Goal: Information Seeking & Learning: Learn about a topic

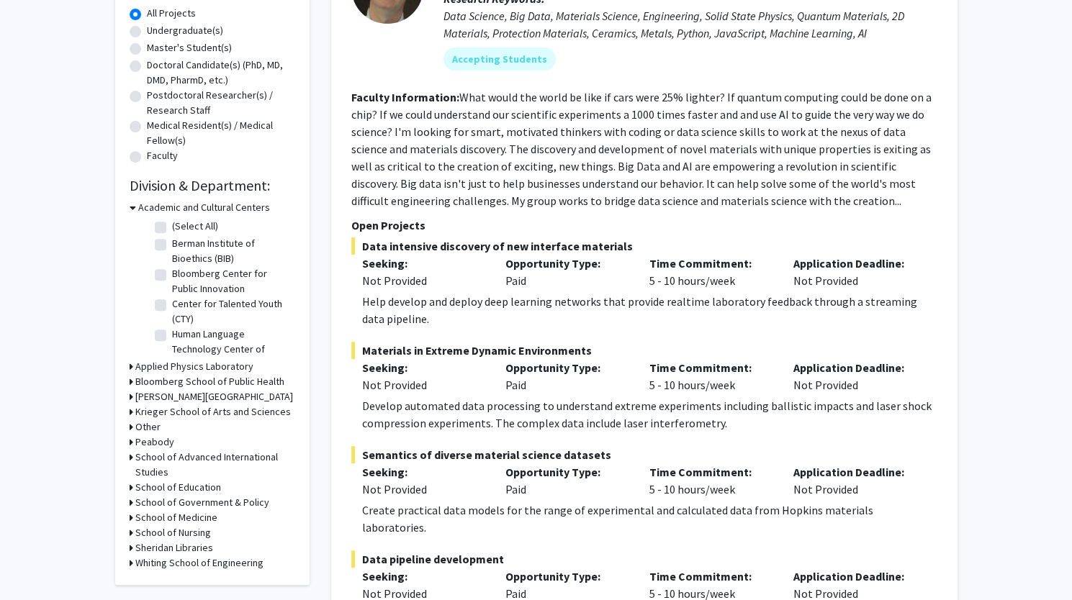
scroll to position [269, 0]
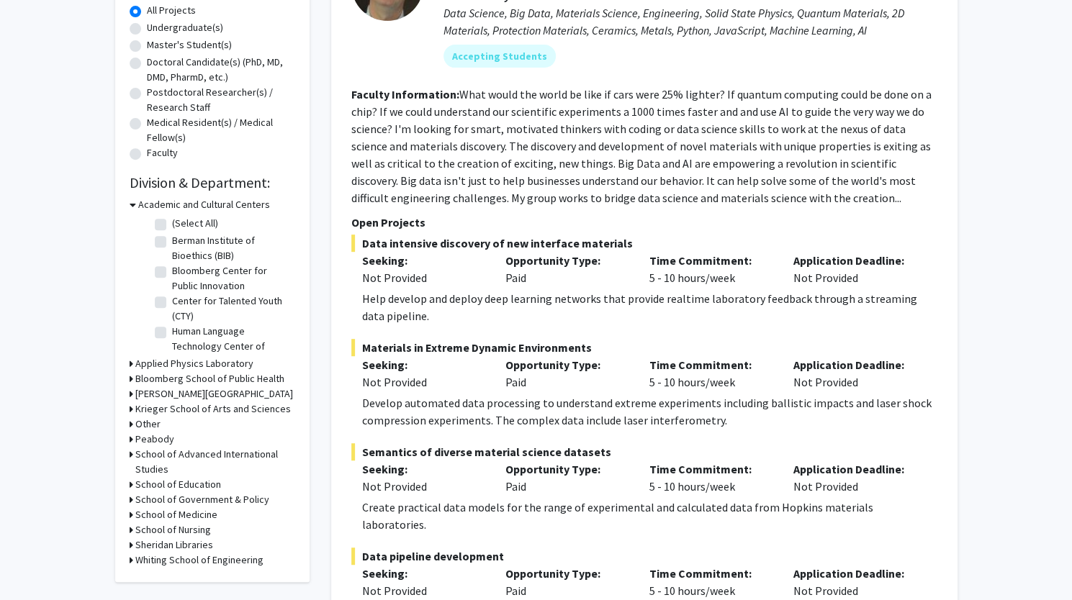
click at [163, 513] on h3 "School of Medicine" at bounding box center [176, 515] width 82 height 15
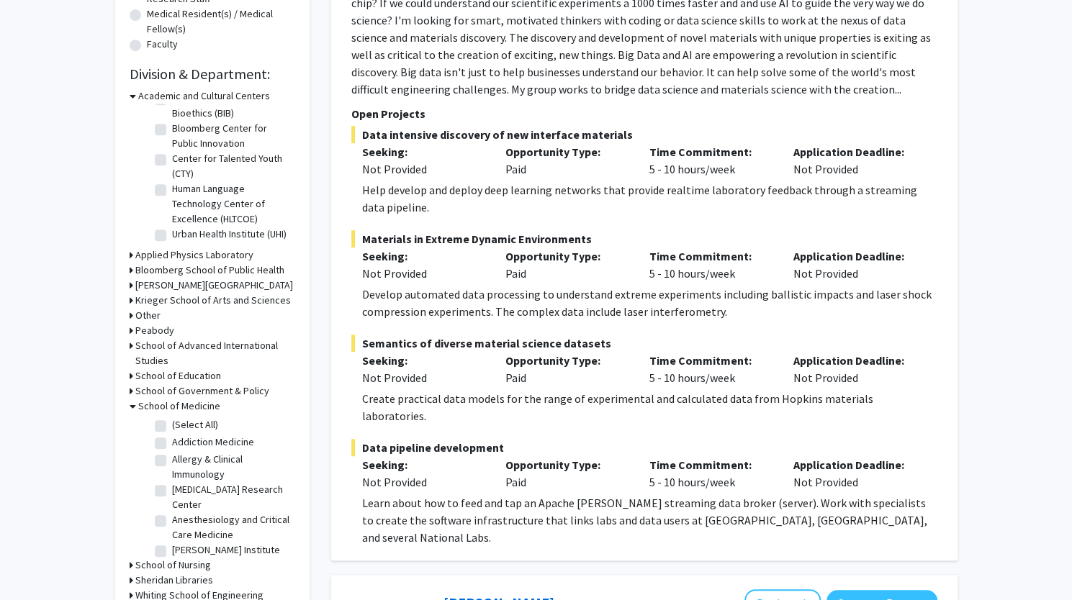
scroll to position [432, 0]
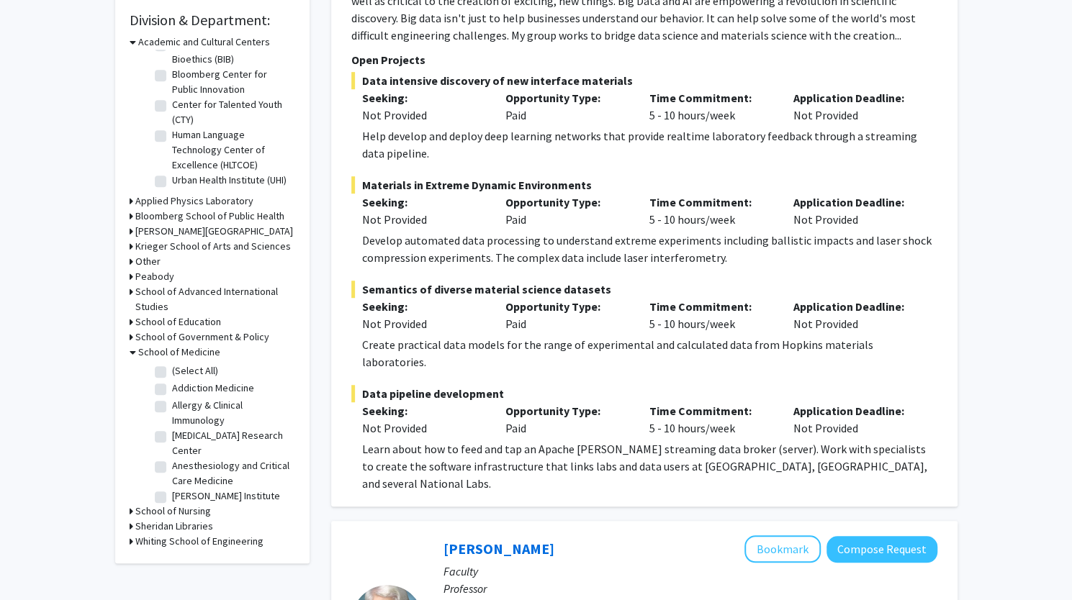
click at [172, 373] on label "(Select All)" at bounding box center [195, 371] width 46 height 15
click at [172, 373] on input "(Select All)" at bounding box center [176, 368] width 9 height 9
checkbox input "true"
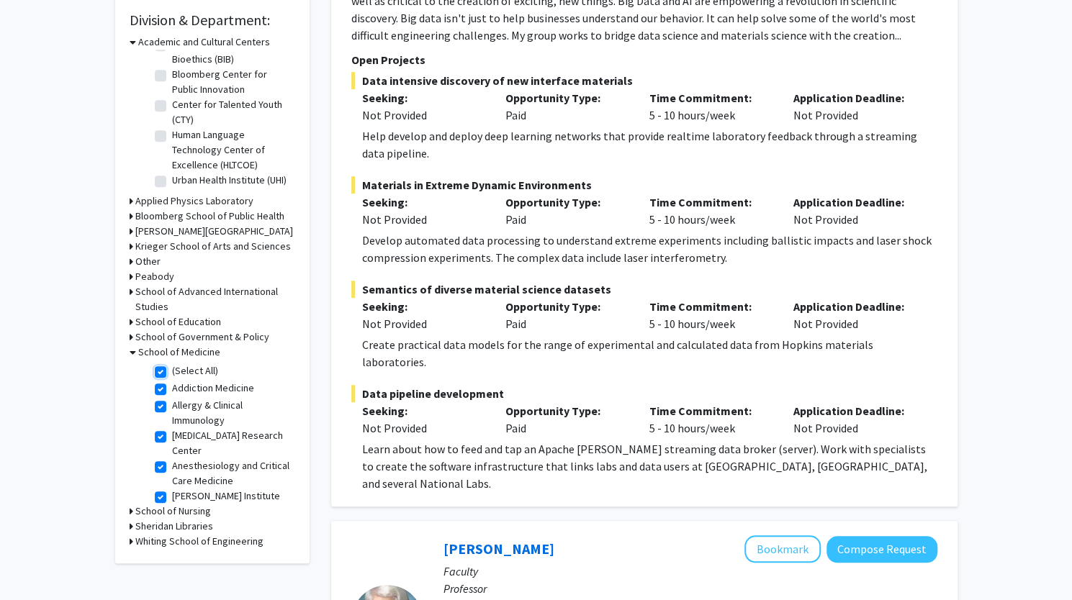
checkbox input "true"
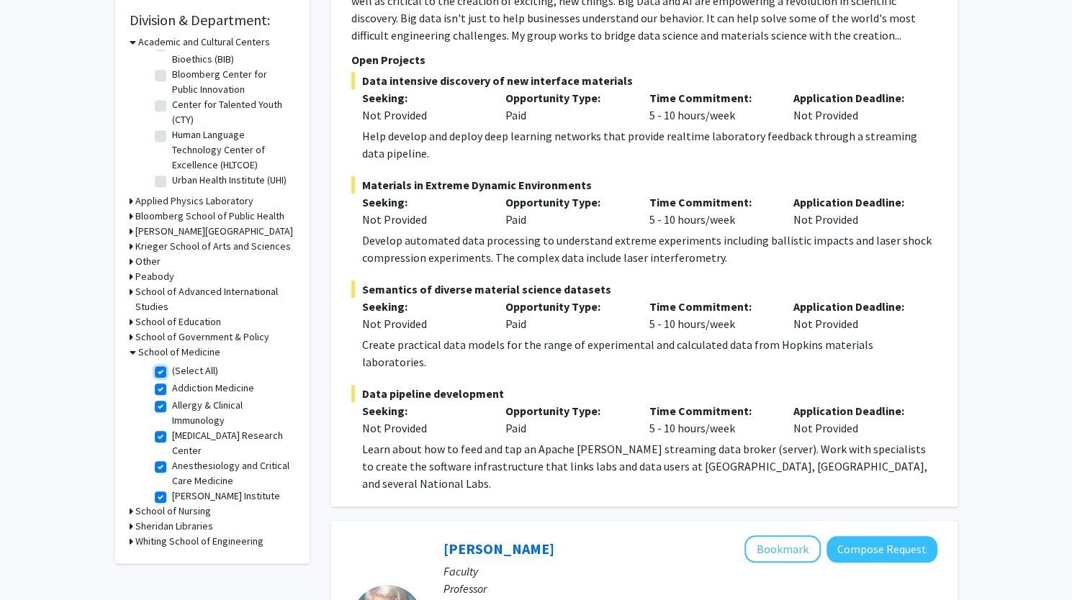
checkbox input "true"
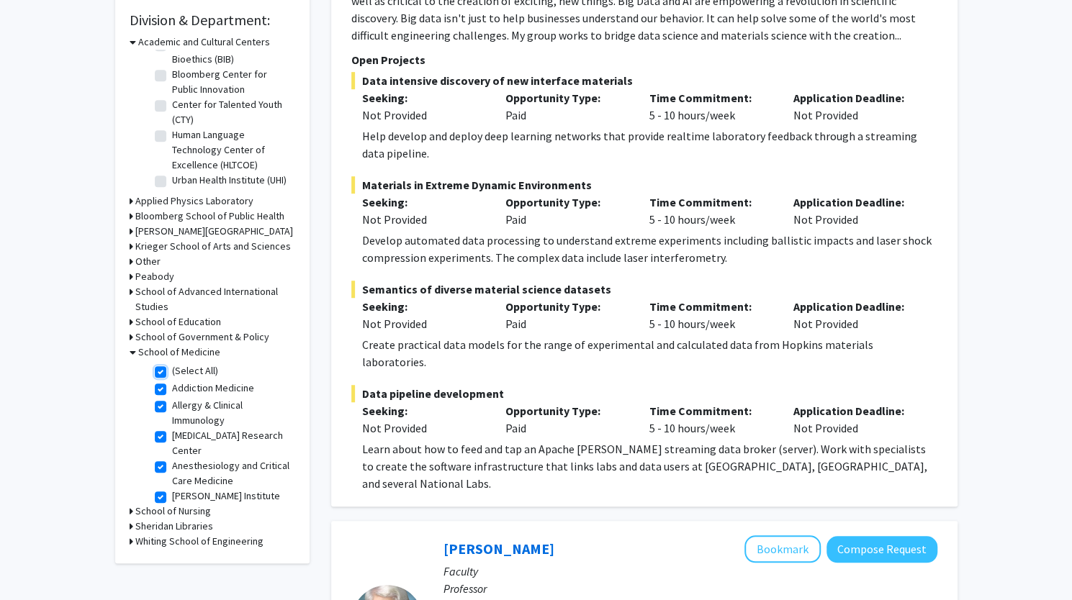
checkbox input "true"
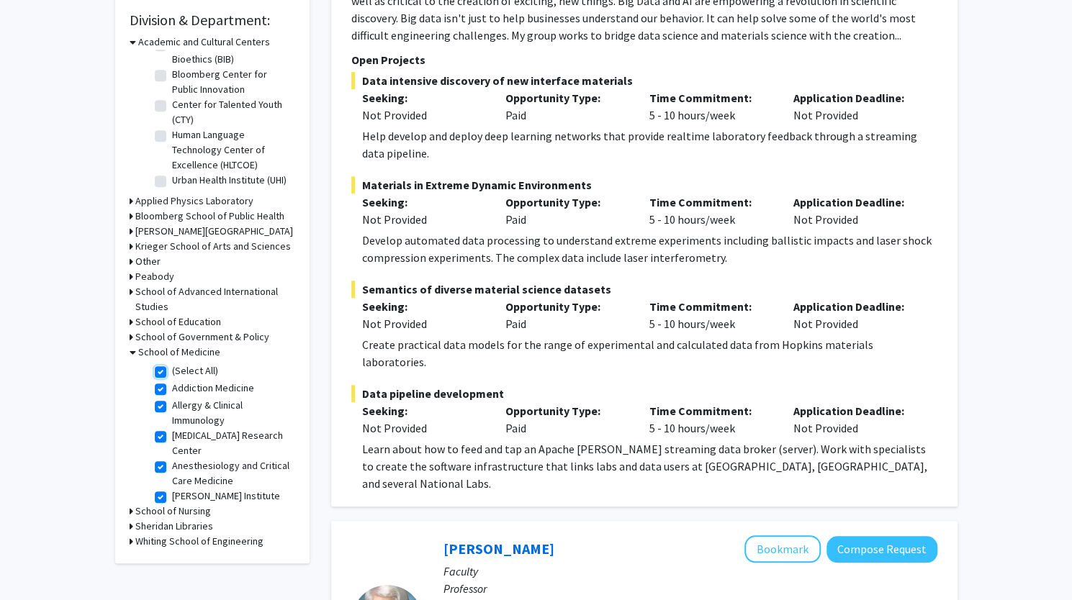
checkbox input "true"
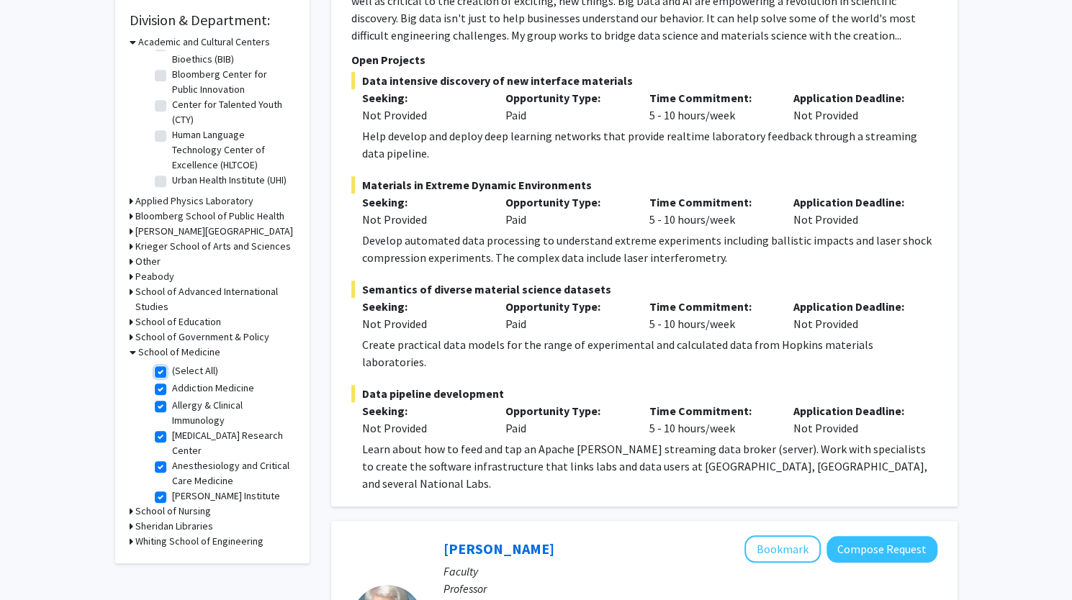
checkbox input "true"
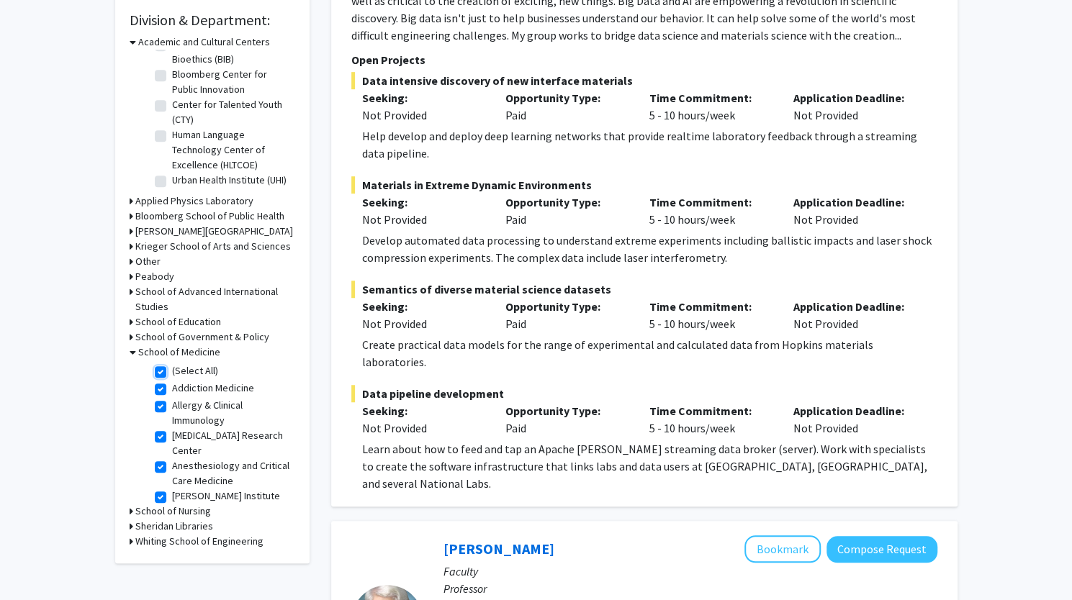
checkbox input "true"
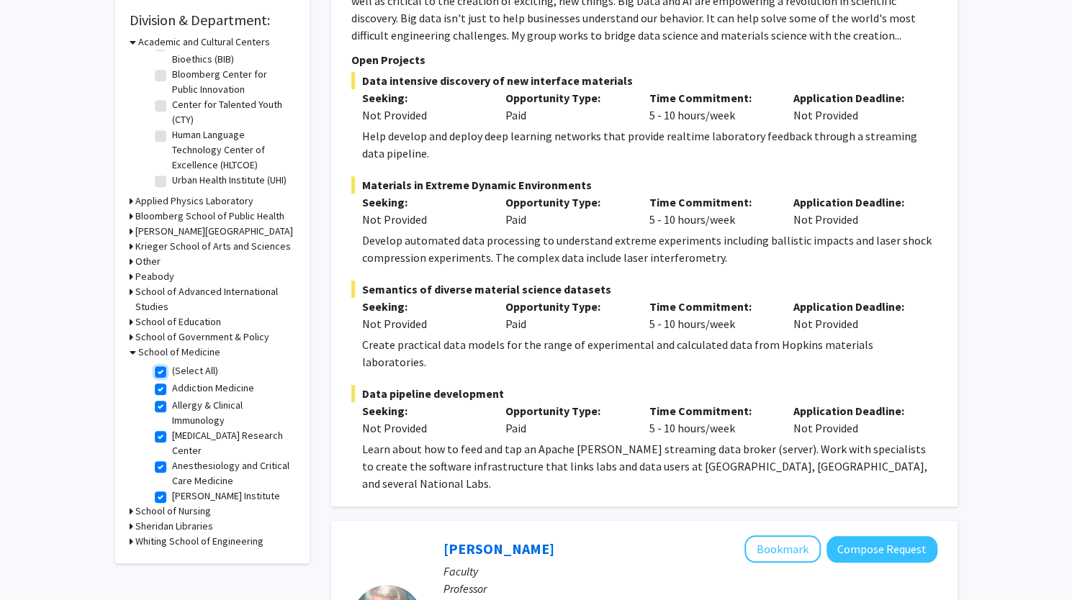
checkbox input "true"
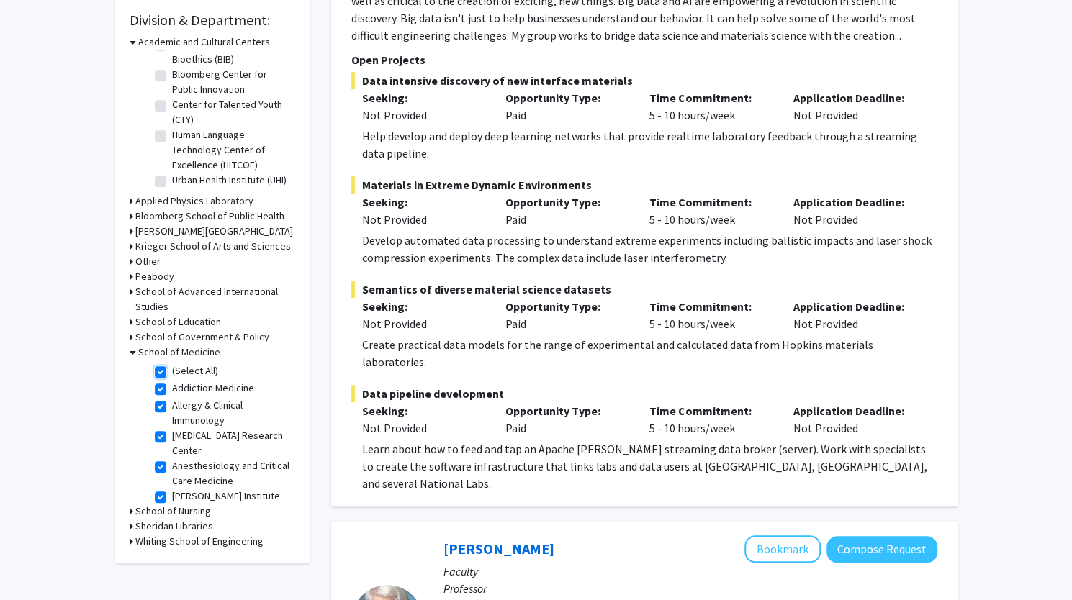
checkbox input "true"
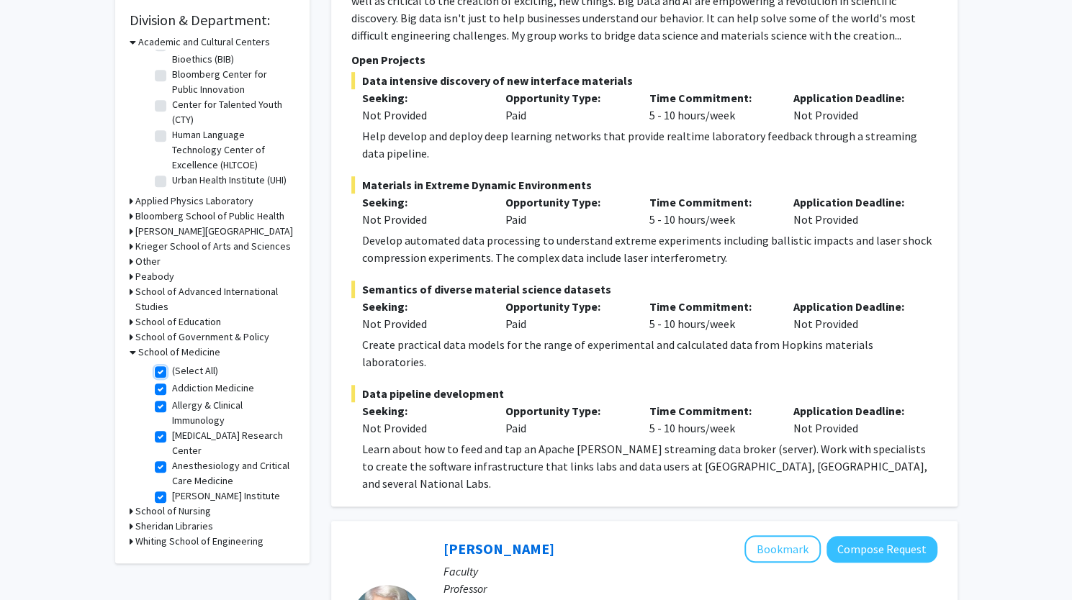
checkbox input "true"
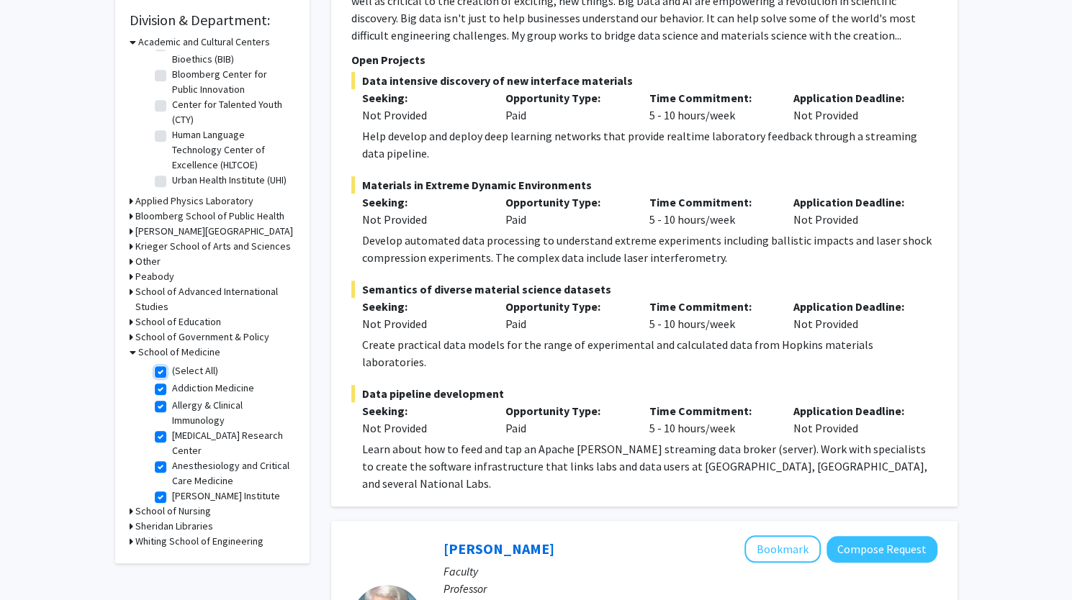
checkbox input "true"
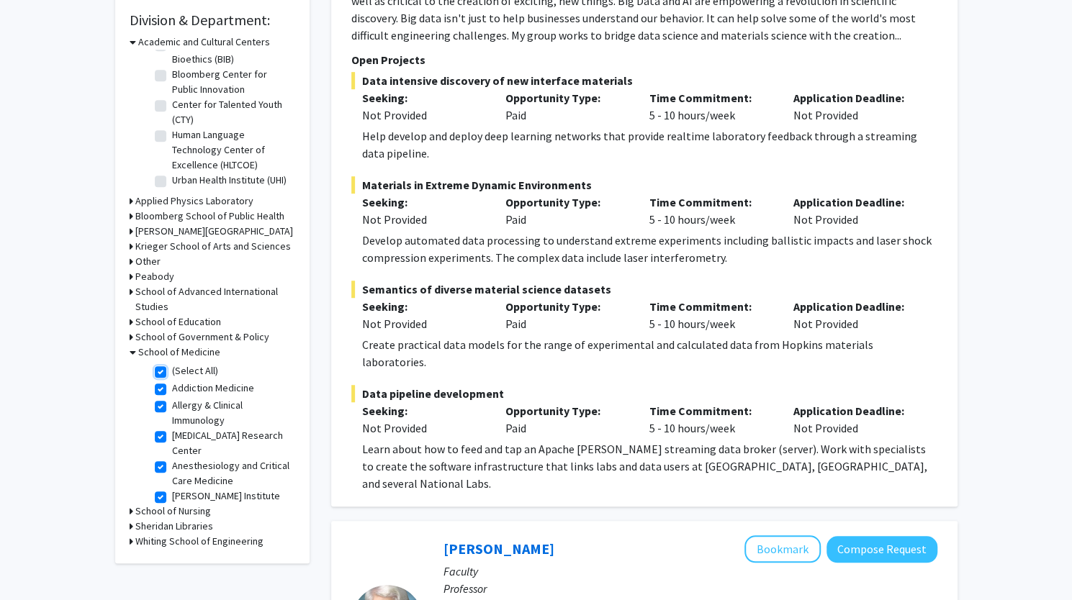
checkbox input "true"
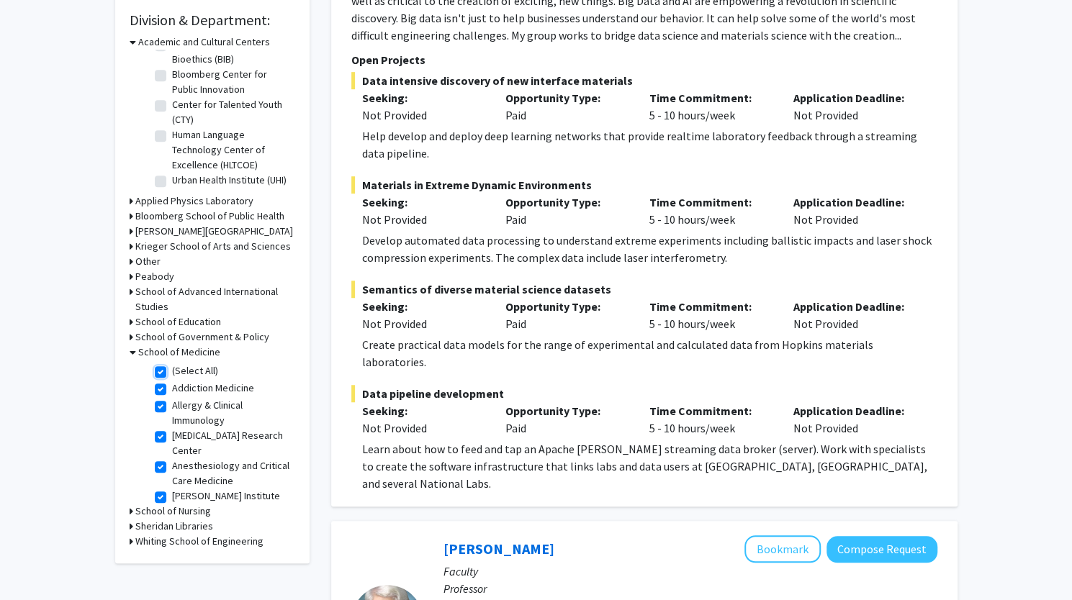
checkbox input "true"
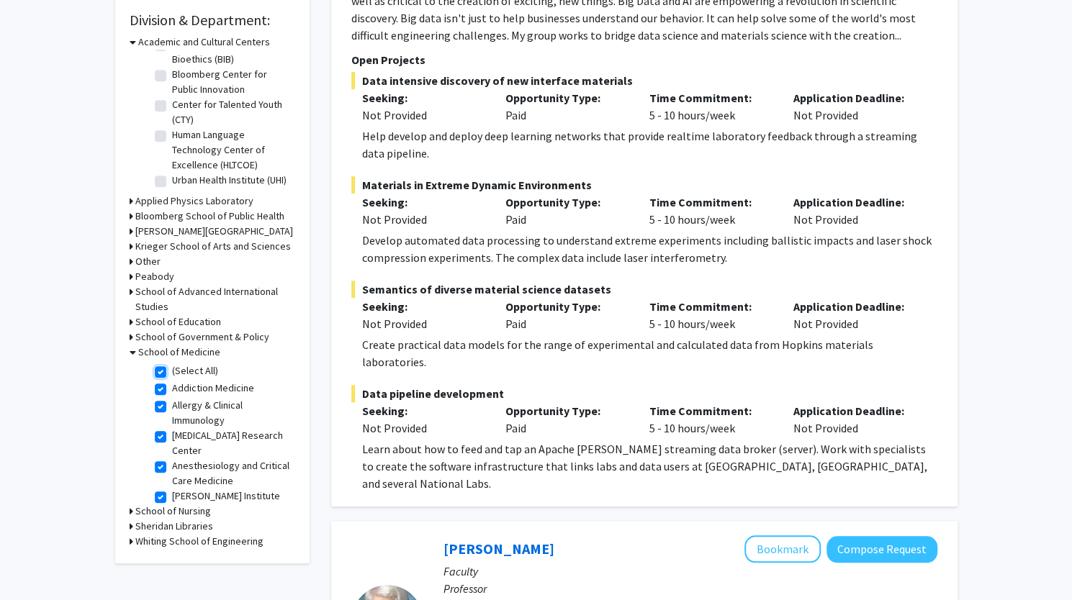
checkbox input "true"
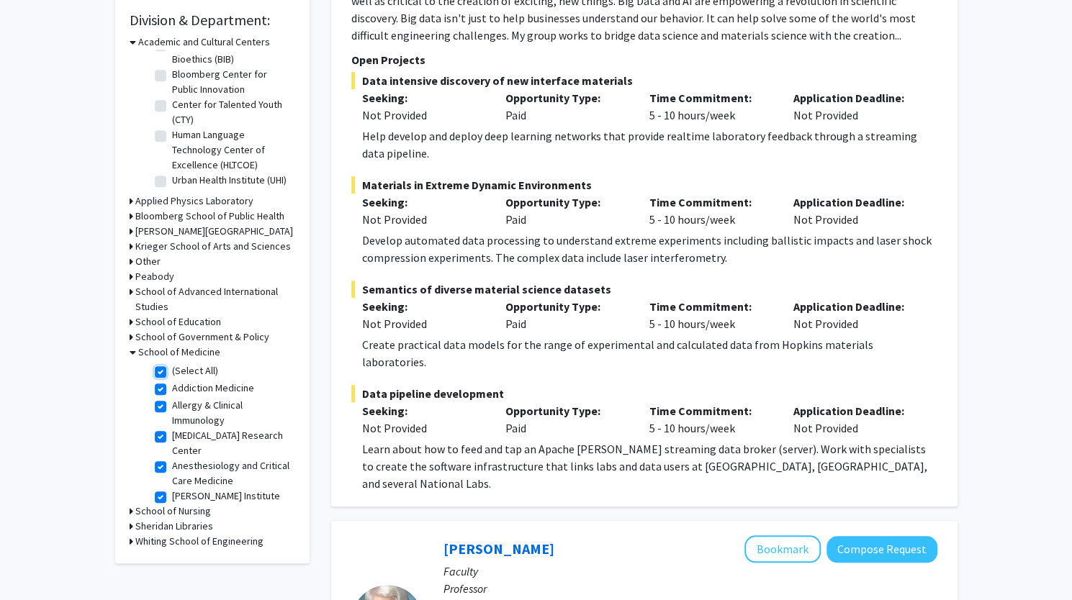
checkbox input "true"
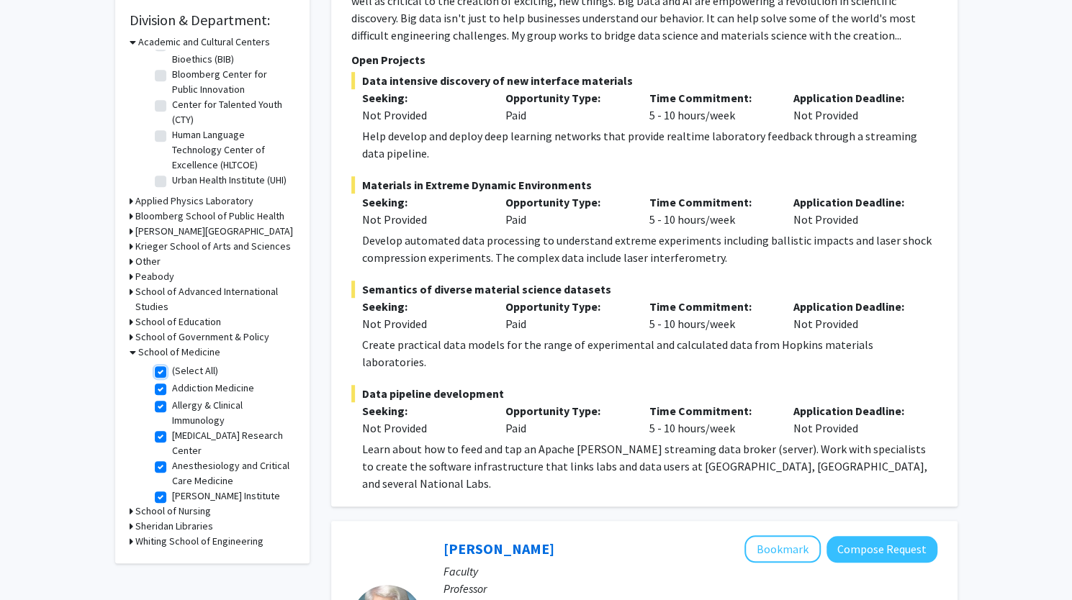
checkbox input "true"
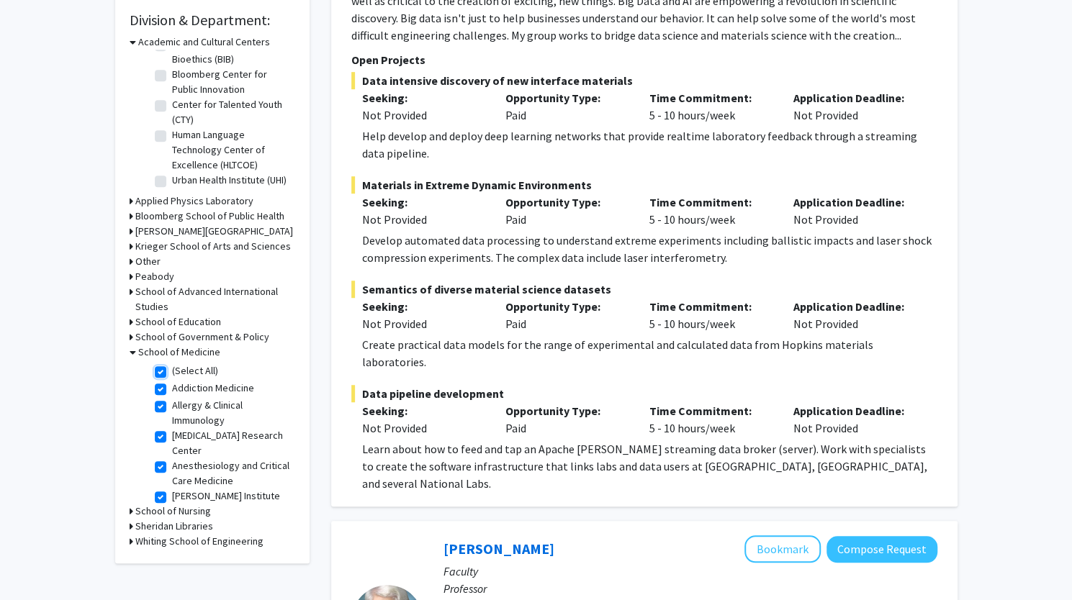
checkbox input "true"
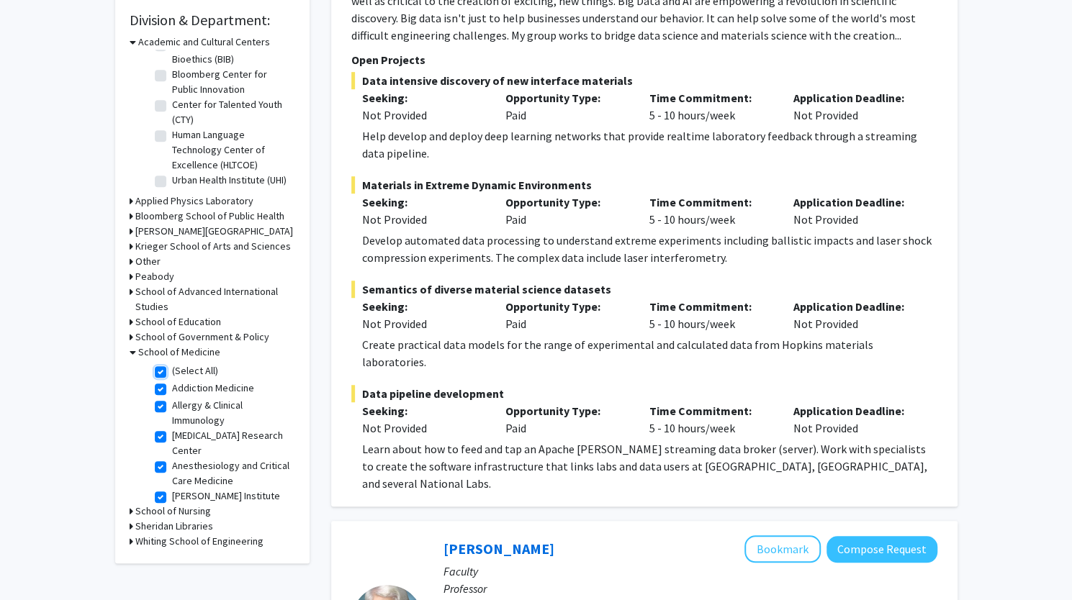
checkbox input "true"
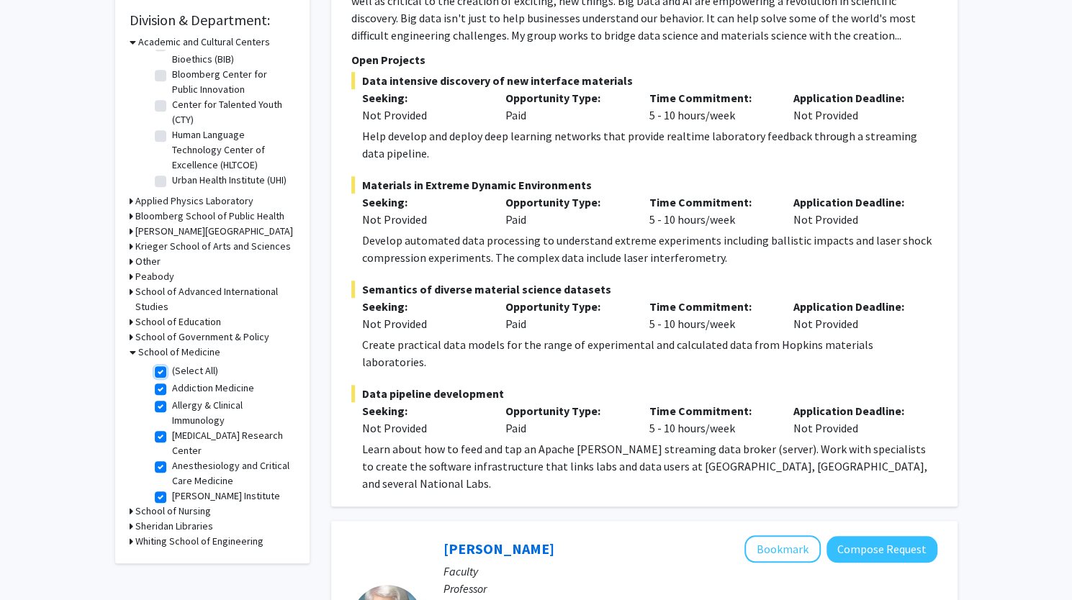
checkbox input "true"
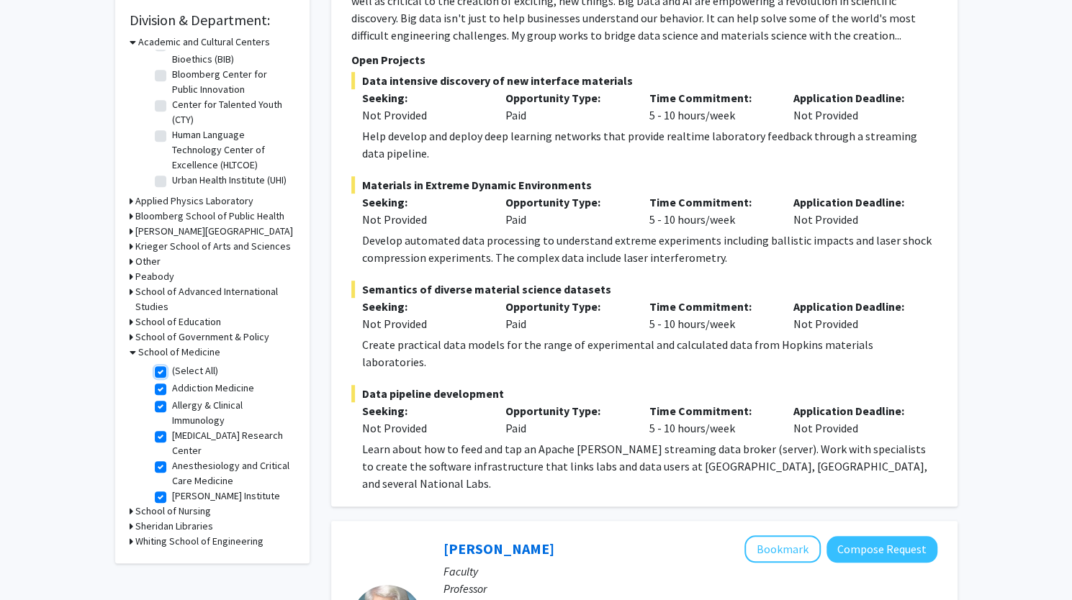
checkbox input "true"
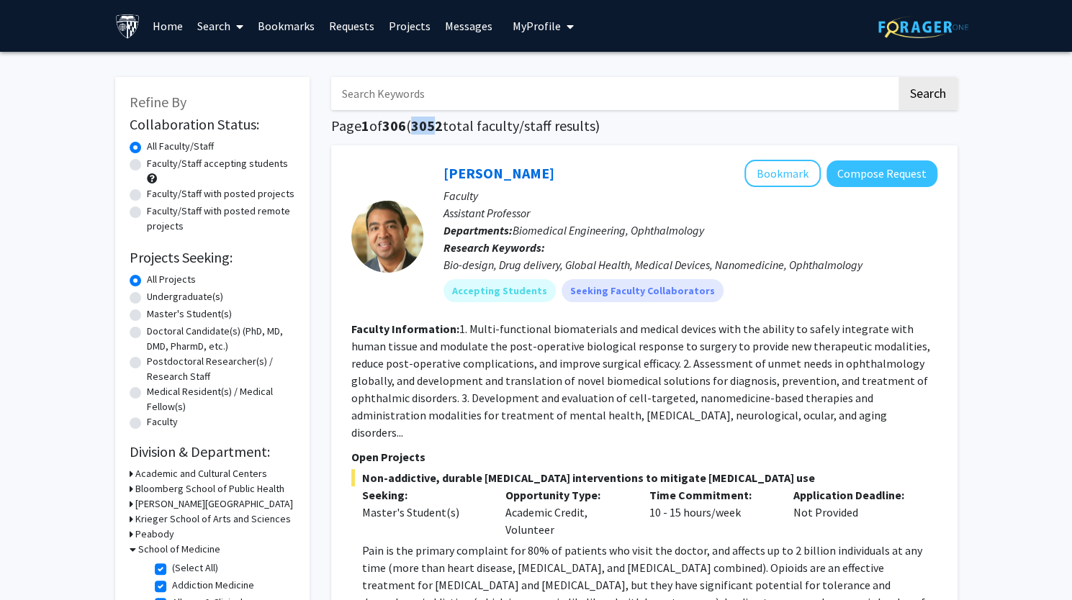
drag, startPoint x: 421, startPoint y: 127, endPoint x: 443, endPoint y: 127, distance: 22.3
click at [443, 127] on span "3052" at bounding box center [427, 126] width 32 height 18
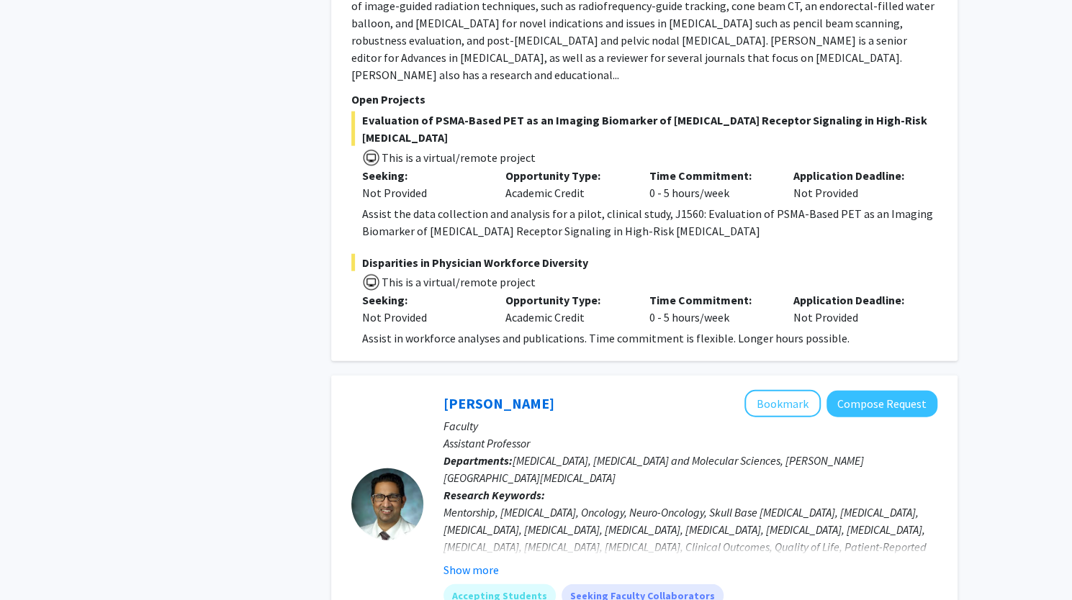
scroll to position [1968, 0]
